Goal: Task Accomplishment & Management: Use online tool/utility

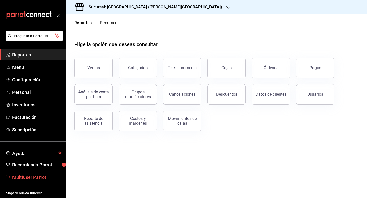
click at [34, 174] on span "Multiuser Parrot" at bounding box center [37, 177] width 50 height 7
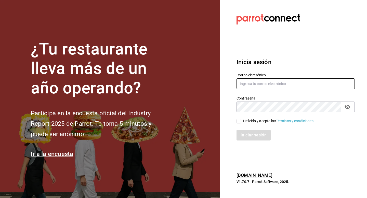
click at [241, 87] on input "text" at bounding box center [296, 84] width 118 height 11
click at [270, 81] on input "casa" at bounding box center [296, 84] width 118 height 11
paste input "@cream.com"
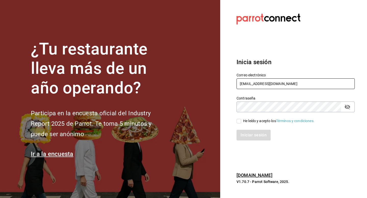
type input "casa@cream.com"
click at [252, 122] on div "He leído y acepto los Términos y condiciones." at bounding box center [278, 121] width 71 height 5
click at [241, 122] on input "He leído y acepto los Términos y condiciones." at bounding box center [239, 121] width 5 height 5
checkbox input "true"
click at [252, 134] on button "Iniciar sesión" at bounding box center [254, 135] width 35 height 11
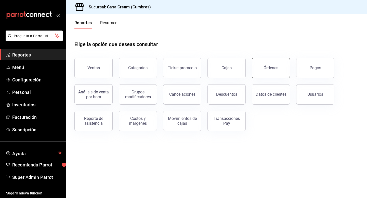
click at [261, 66] on button "Órdenes" at bounding box center [271, 68] width 38 height 20
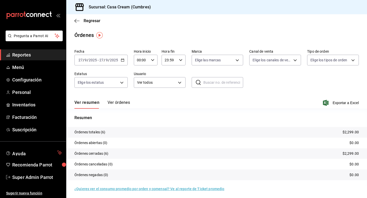
click at [119, 102] on button "Ver órdenes" at bounding box center [119, 104] width 22 height 9
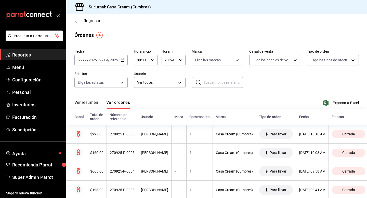
click at [124, 61] on \(Stroke\) "button" at bounding box center [122, 60] width 3 height 3
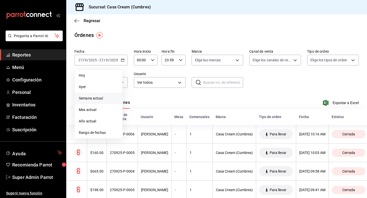
click at [105, 95] on li "Semana actual" at bounding box center [99, 98] width 48 height 11
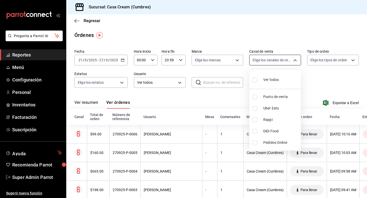
click at [261, 60] on body "Pregunta a Parrot AI Reportes Menú Configuración Personal Inventarios Facturaci…" at bounding box center [183, 99] width 367 height 198
click at [256, 109] on input "checkbox" at bounding box center [255, 108] width 5 height 5
checkbox input "true"
type input "UBER_EATS"
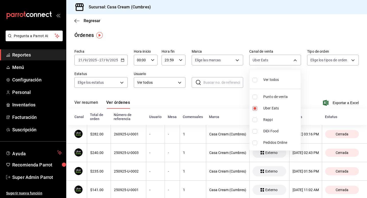
click at [256, 120] on input "checkbox" at bounding box center [255, 120] width 5 height 5
checkbox input "true"
type input "UBER_EATS,RAPPI"
click at [255, 131] on input "checkbox" at bounding box center [255, 131] width 5 height 5
checkbox input "true"
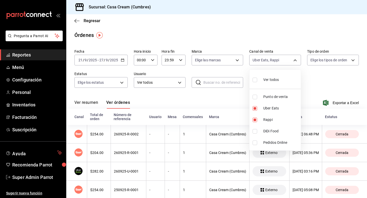
type input "UBER_EATS,RAPPI,DIDI_FOOD"
click at [233, 100] on div at bounding box center [183, 99] width 367 height 198
